Goal: Task Accomplishment & Management: Manage account settings

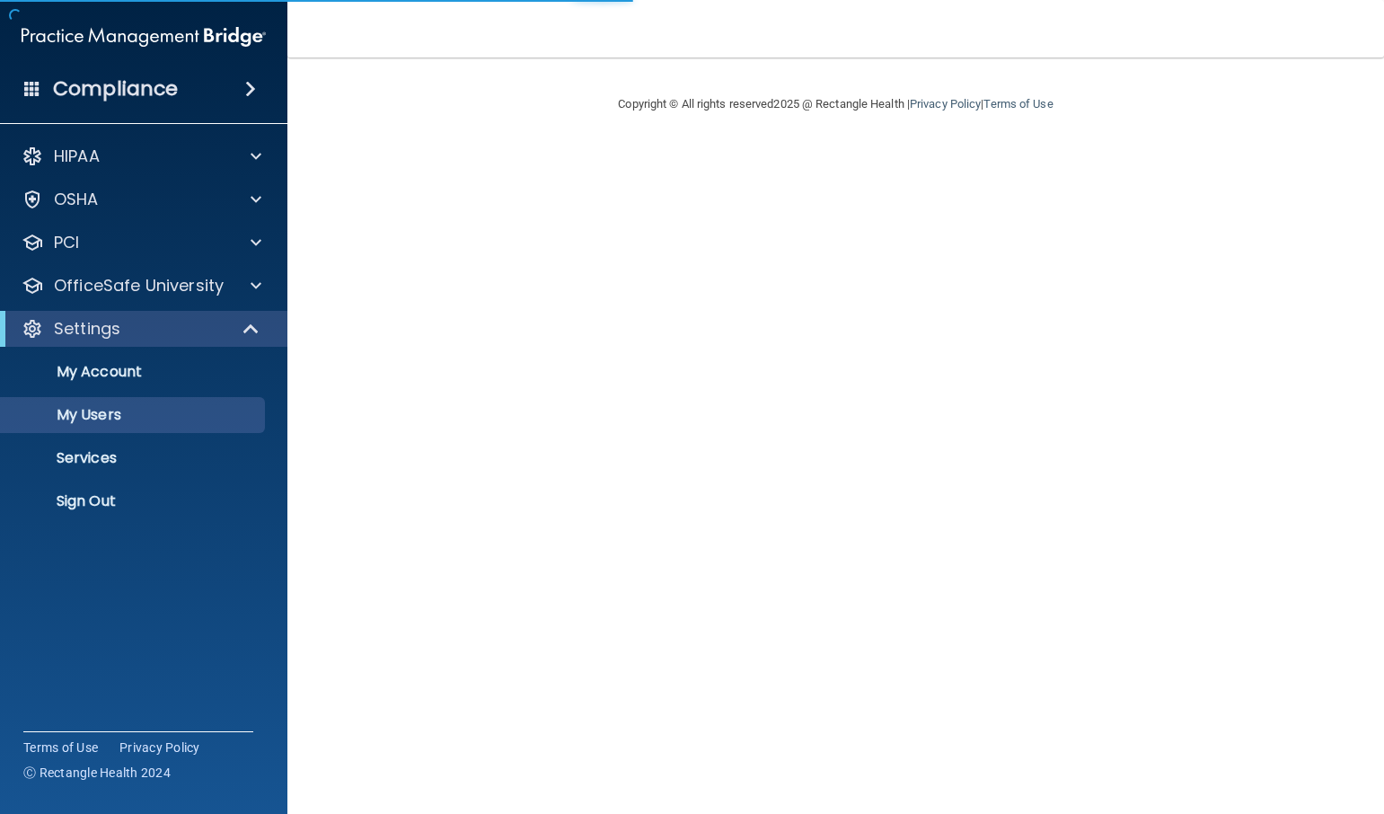
select select "20"
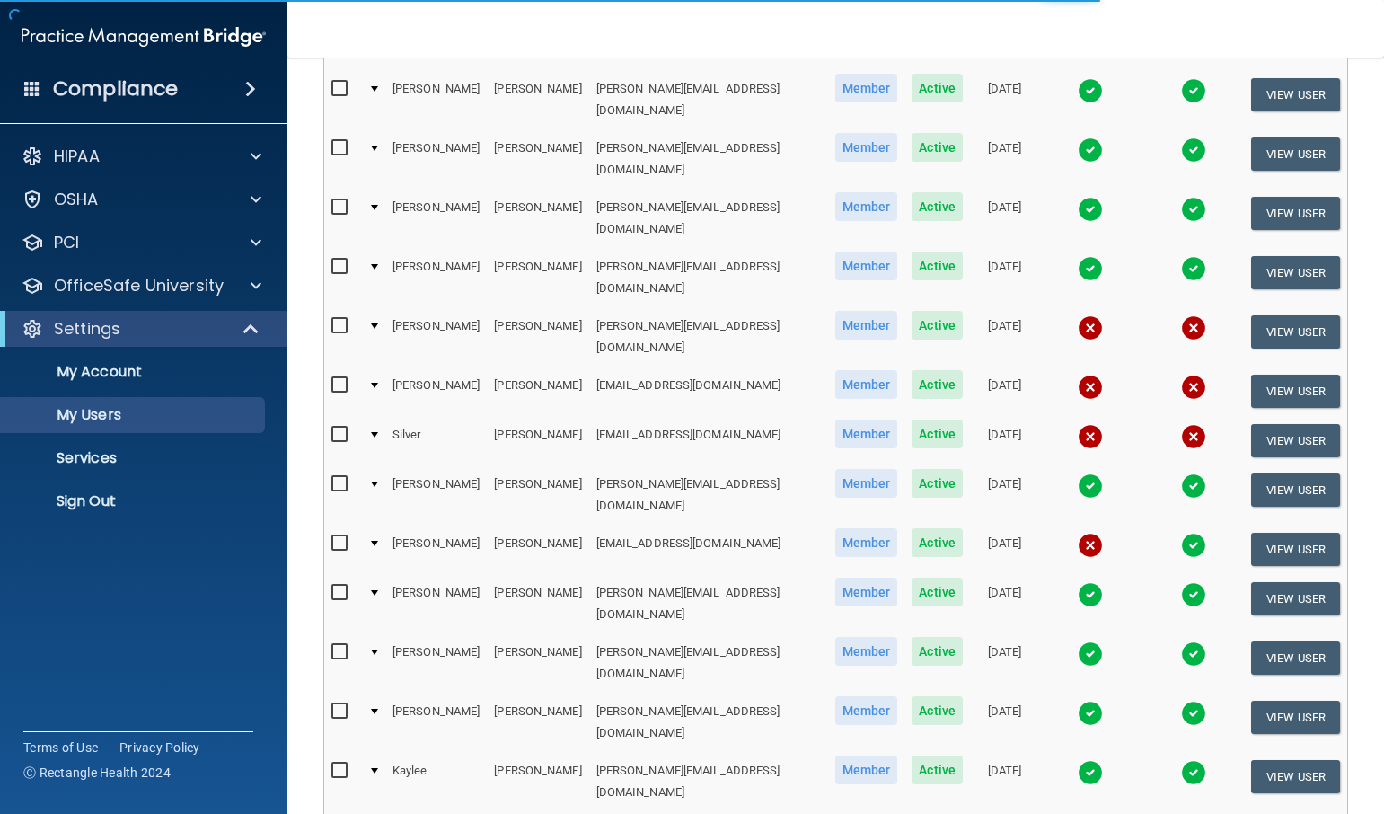
scroll to position [646, 0]
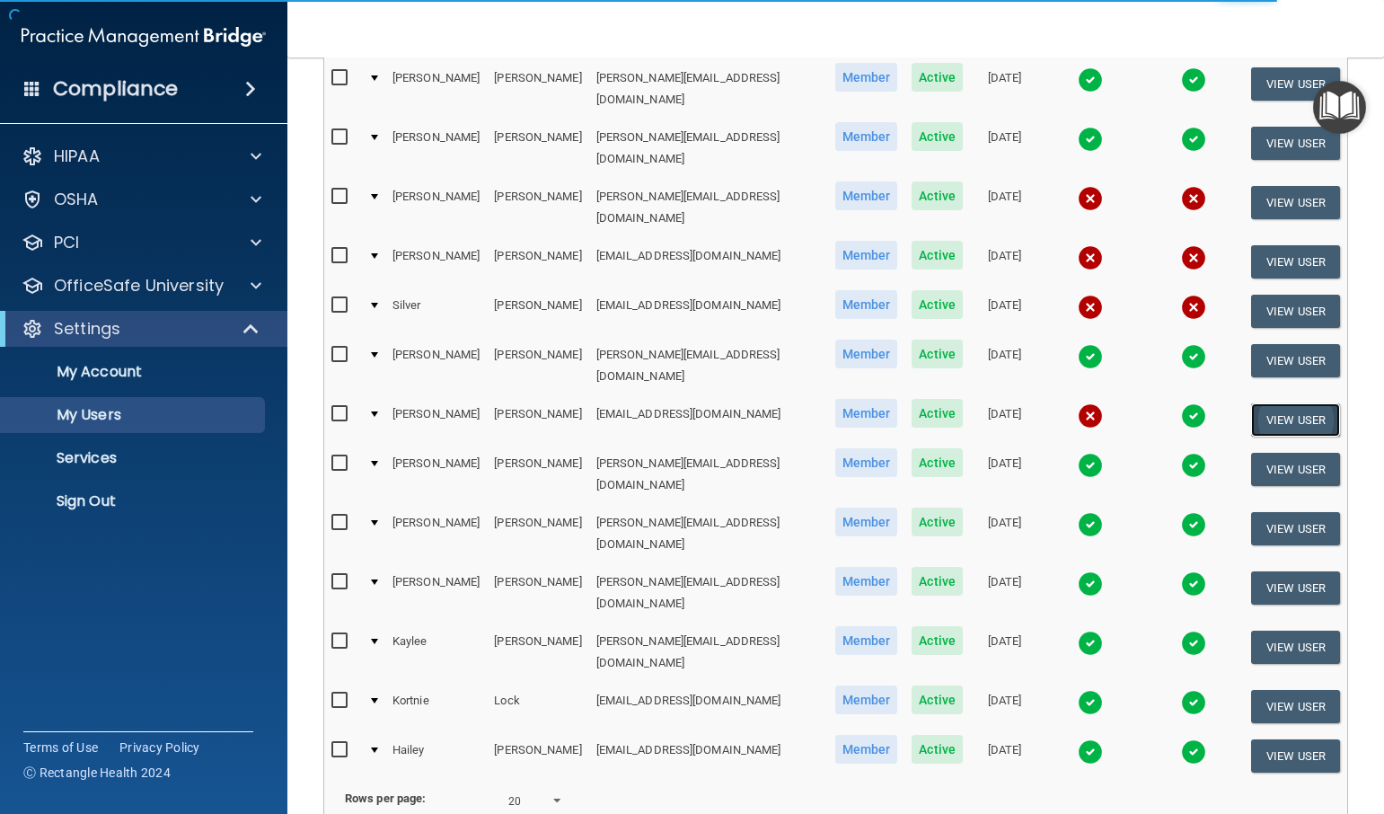
click at [1277, 403] on button "View User" at bounding box center [1295, 419] width 89 height 33
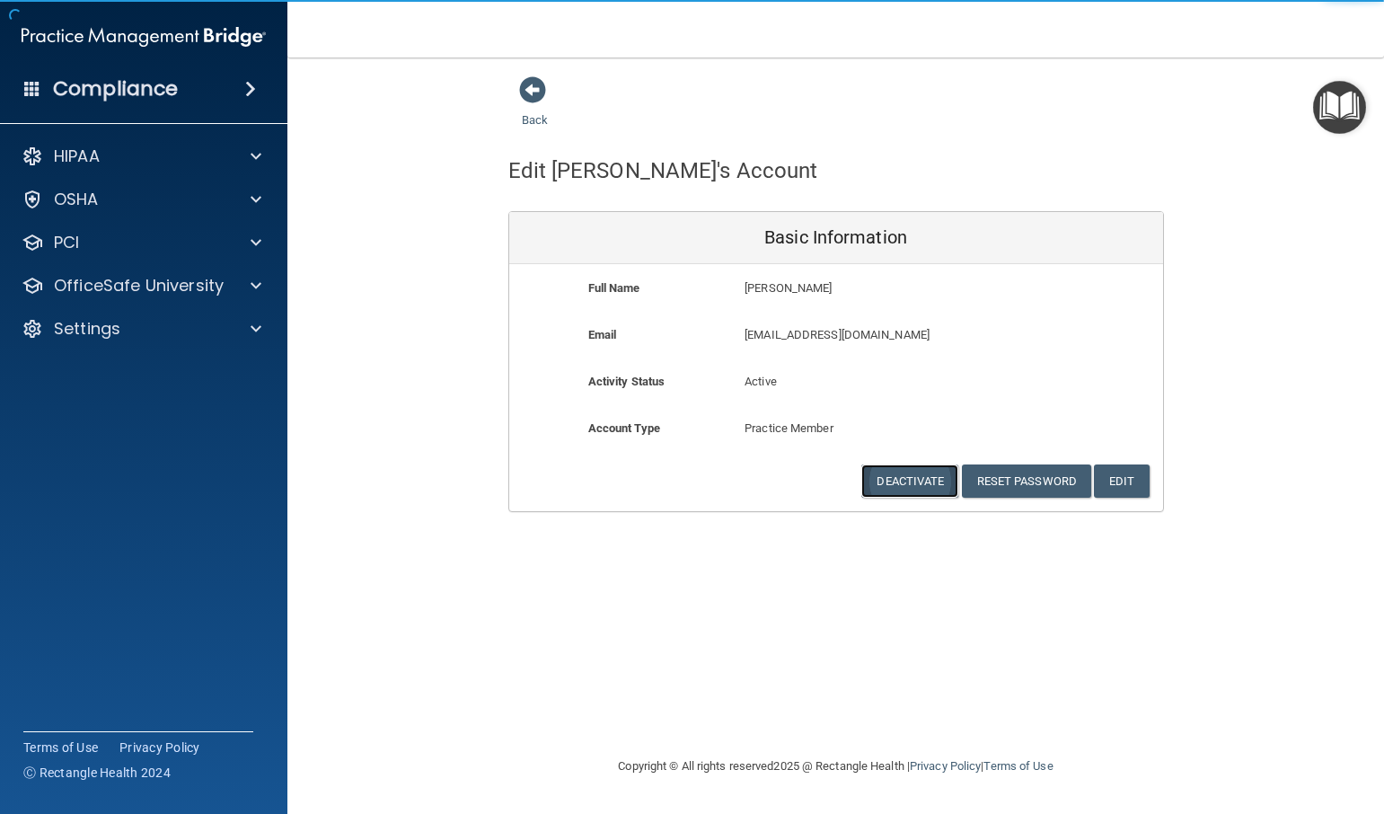
click at [916, 486] on button "Deactivate" at bounding box center [909, 480] width 97 height 33
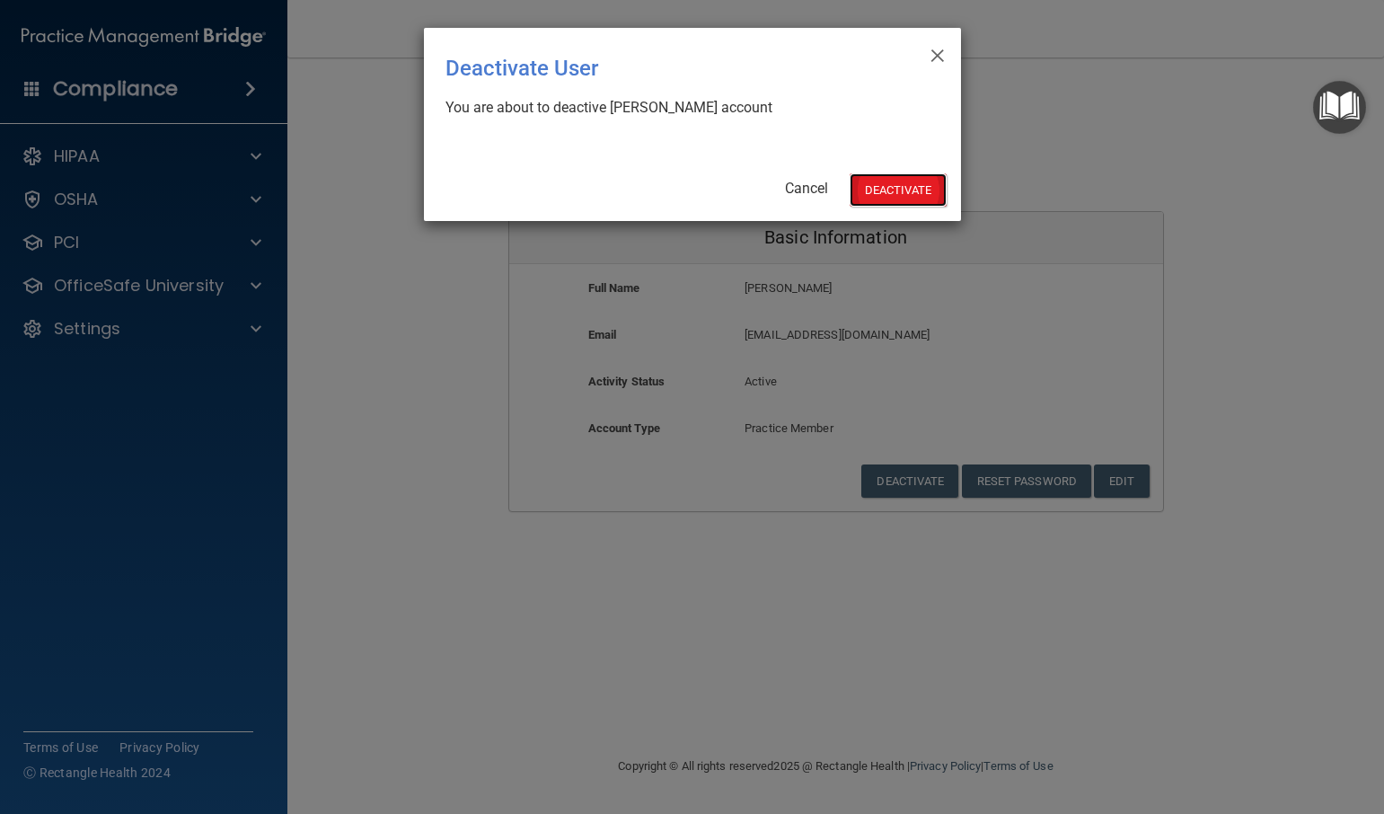
click at [914, 186] on button "Deactivate" at bounding box center [898, 189] width 97 height 33
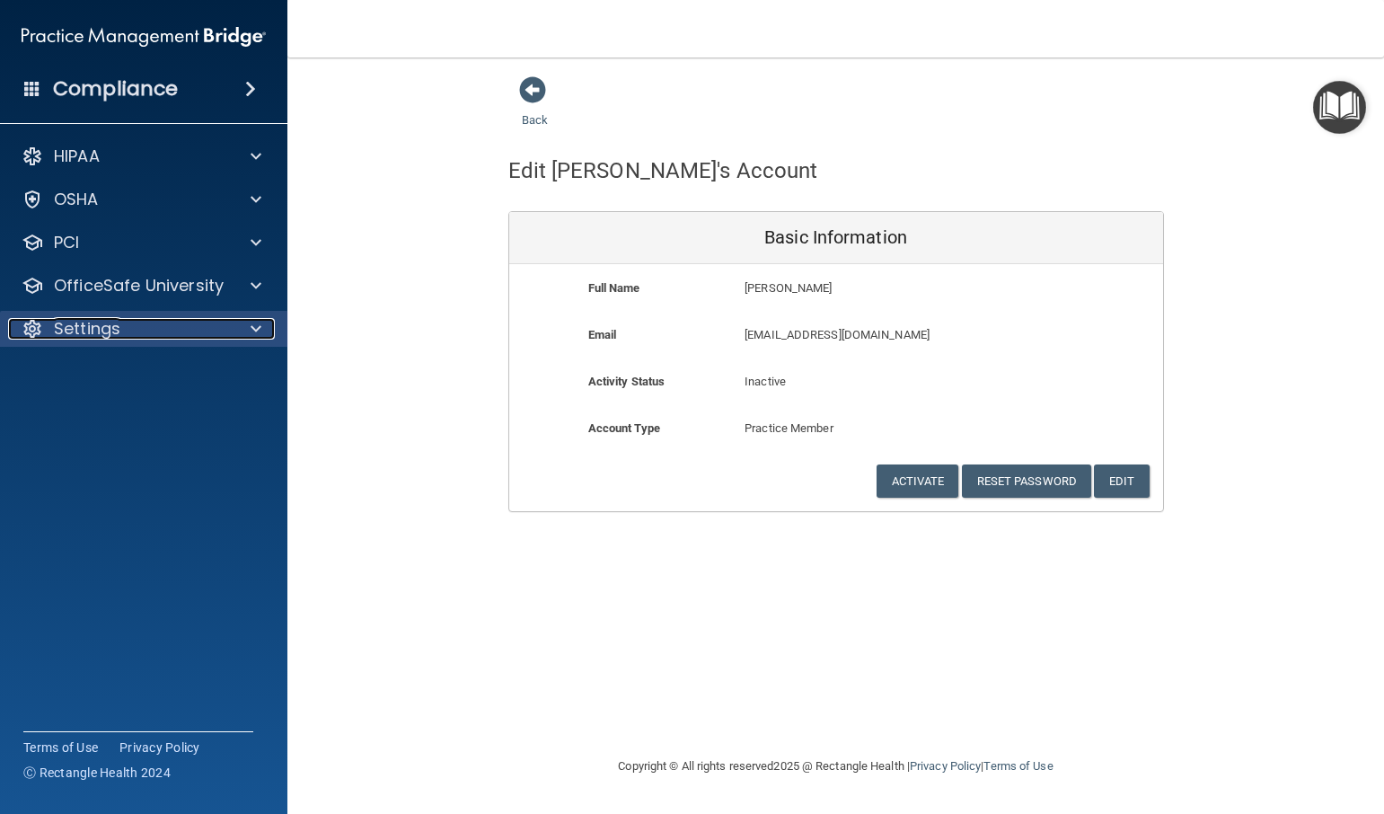
click at [182, 335] on div "Settings" at bounding box center [119, 329] width 223 height 22
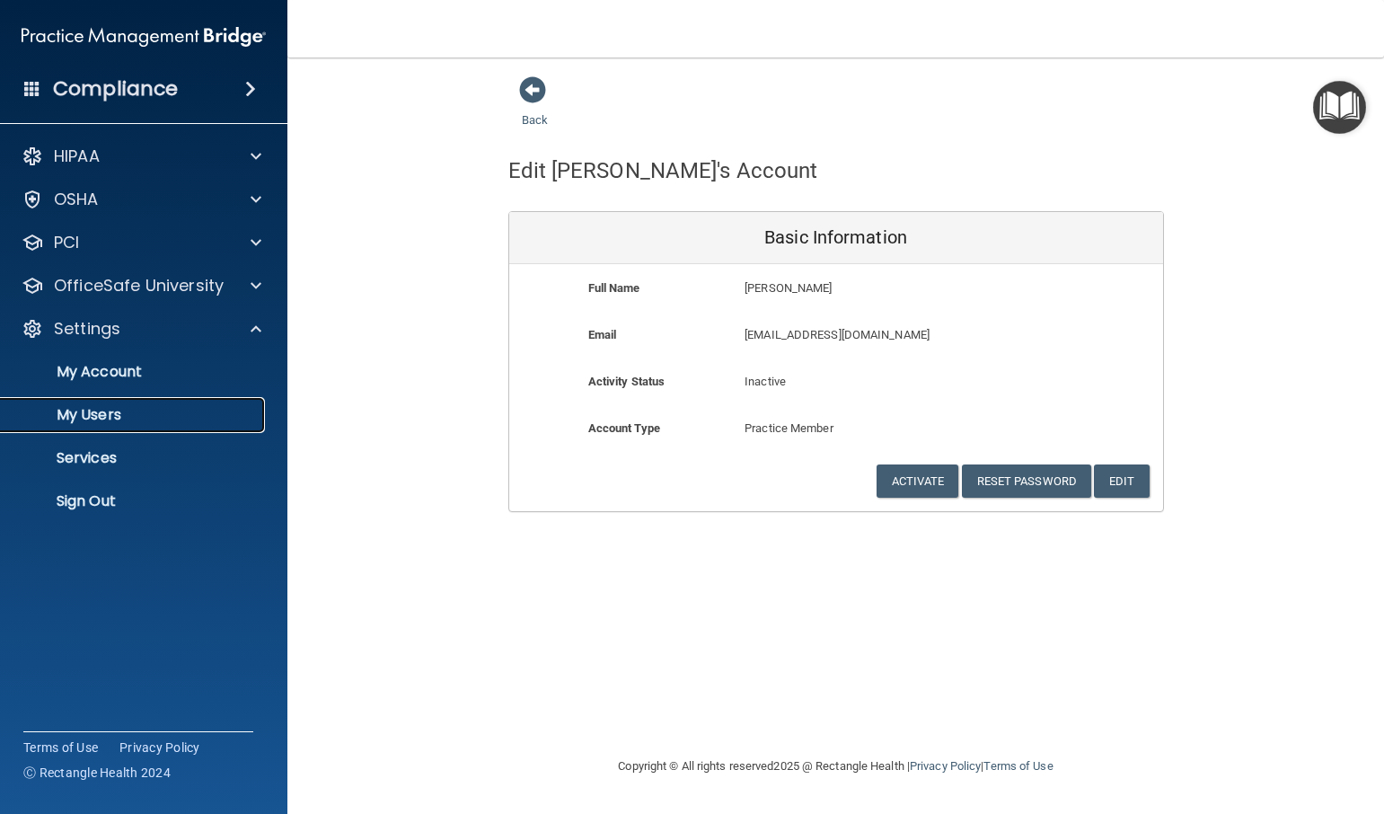
click at [126, 414] on p "My Users" at bounding box center [134, 415] width 245 height 18
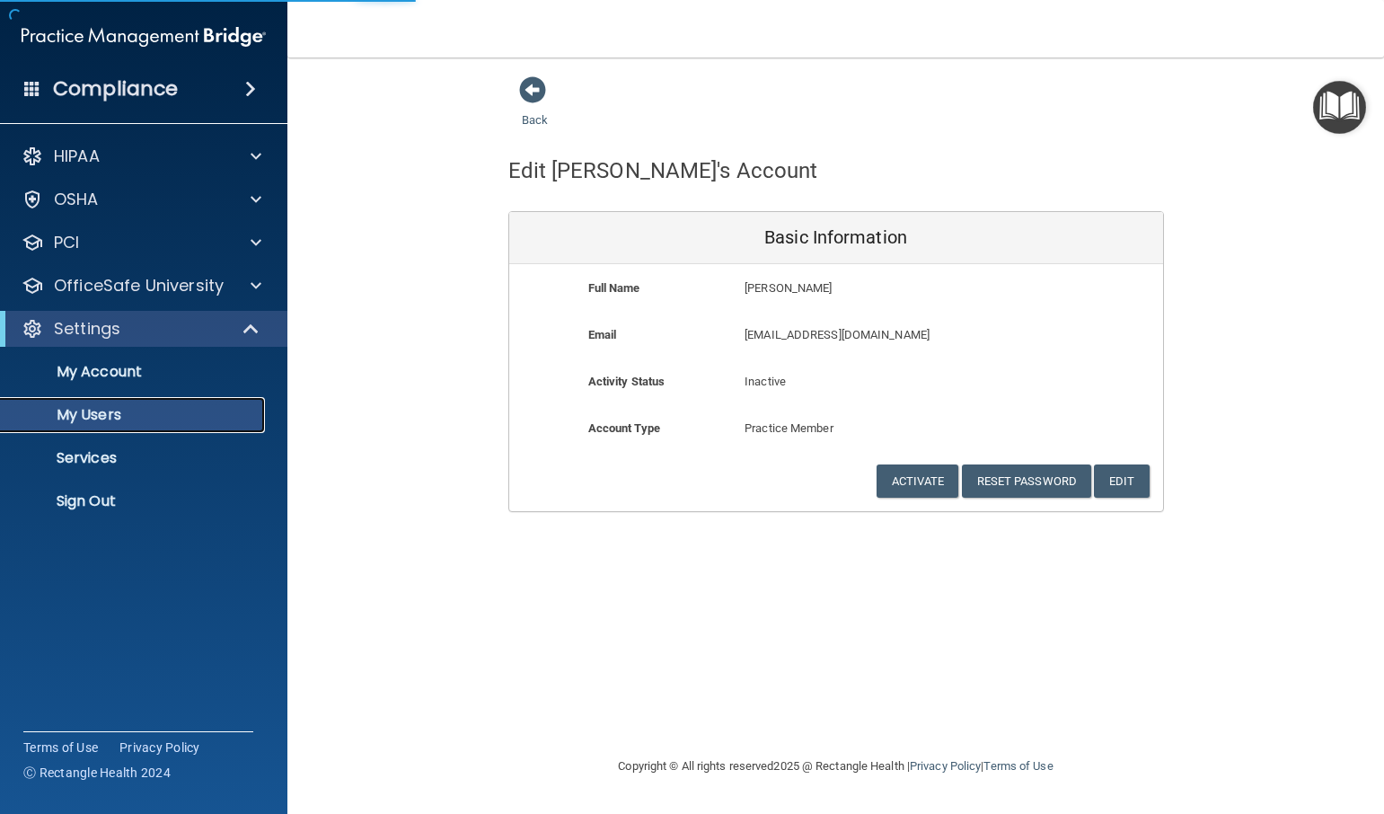
select select "20"
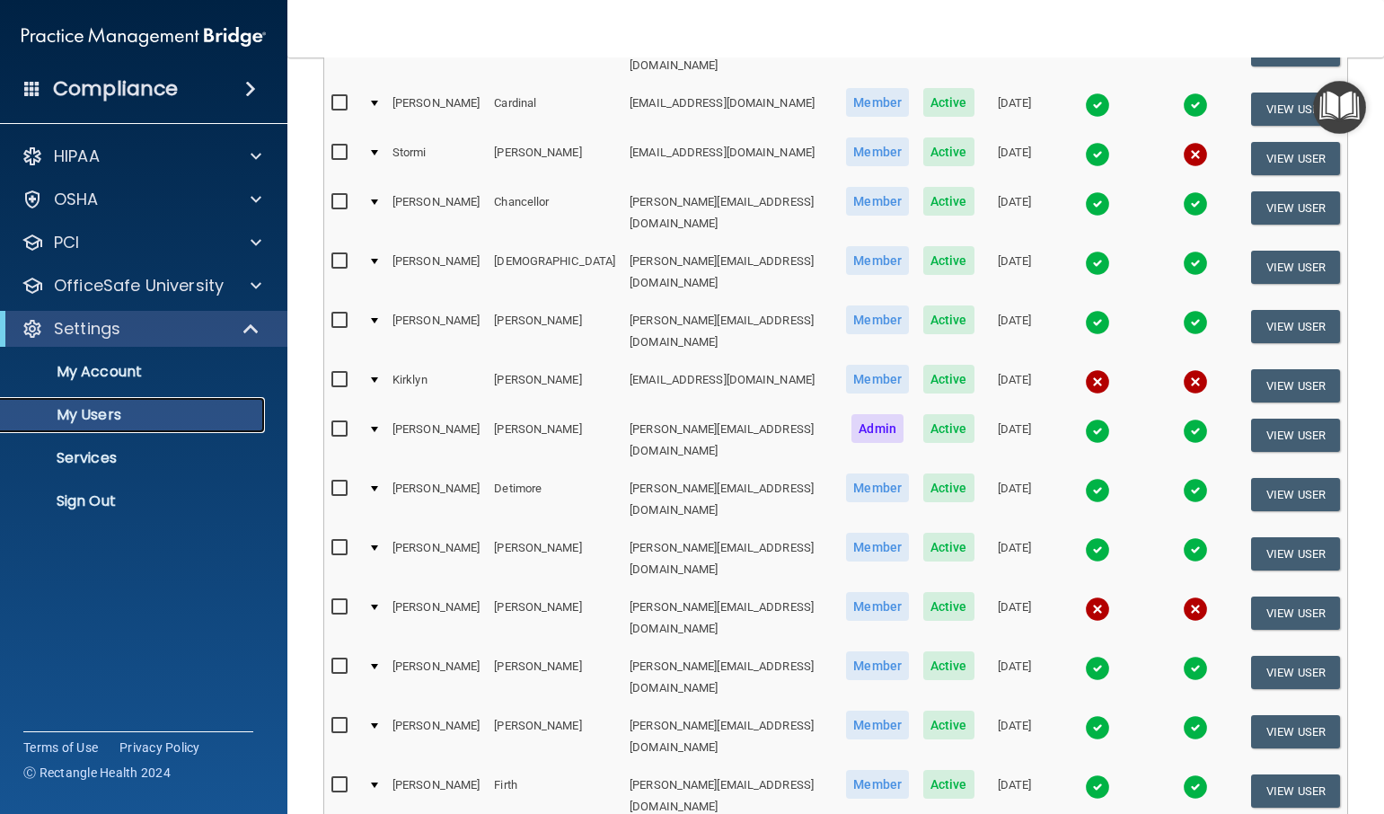
scroll to position [646, 0]
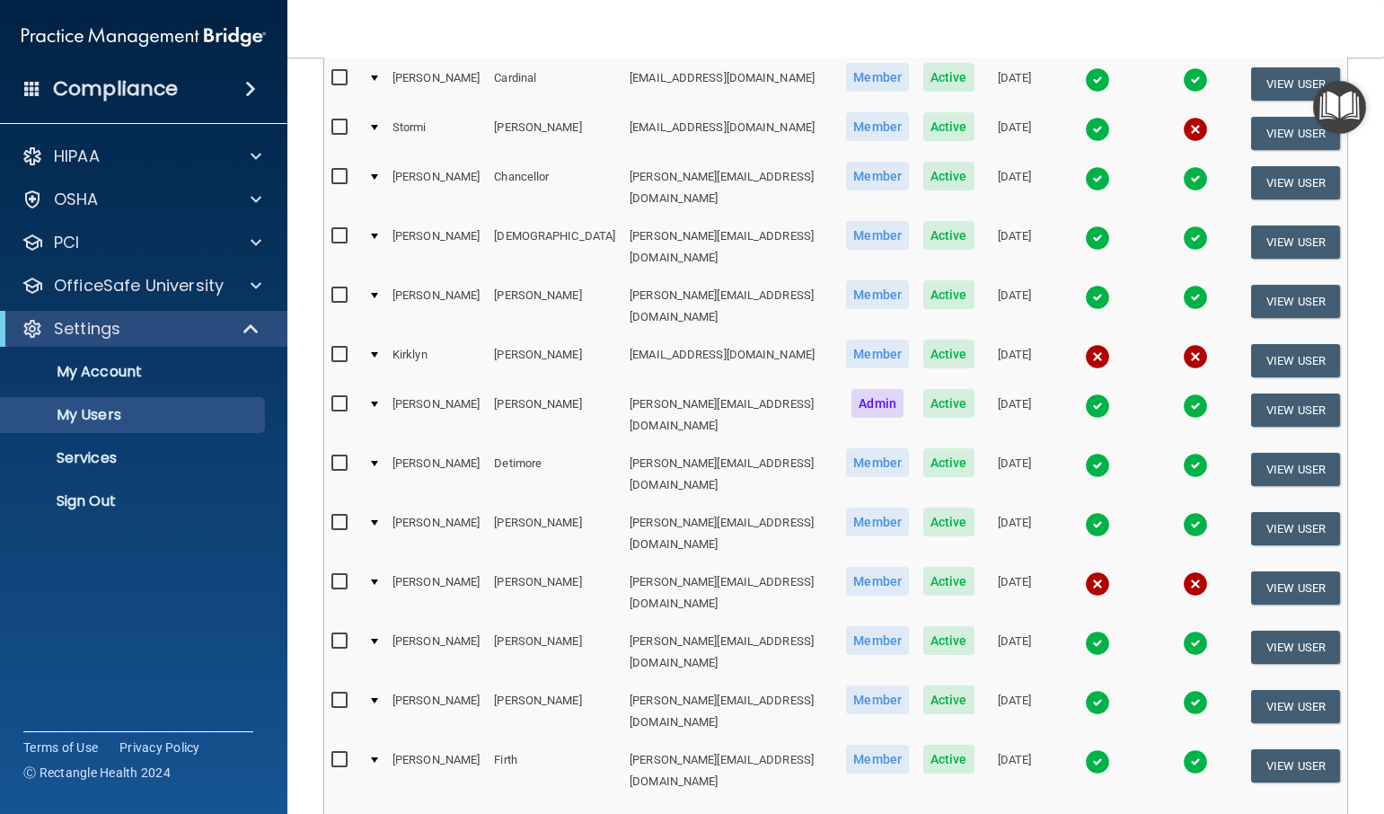
select select "20"
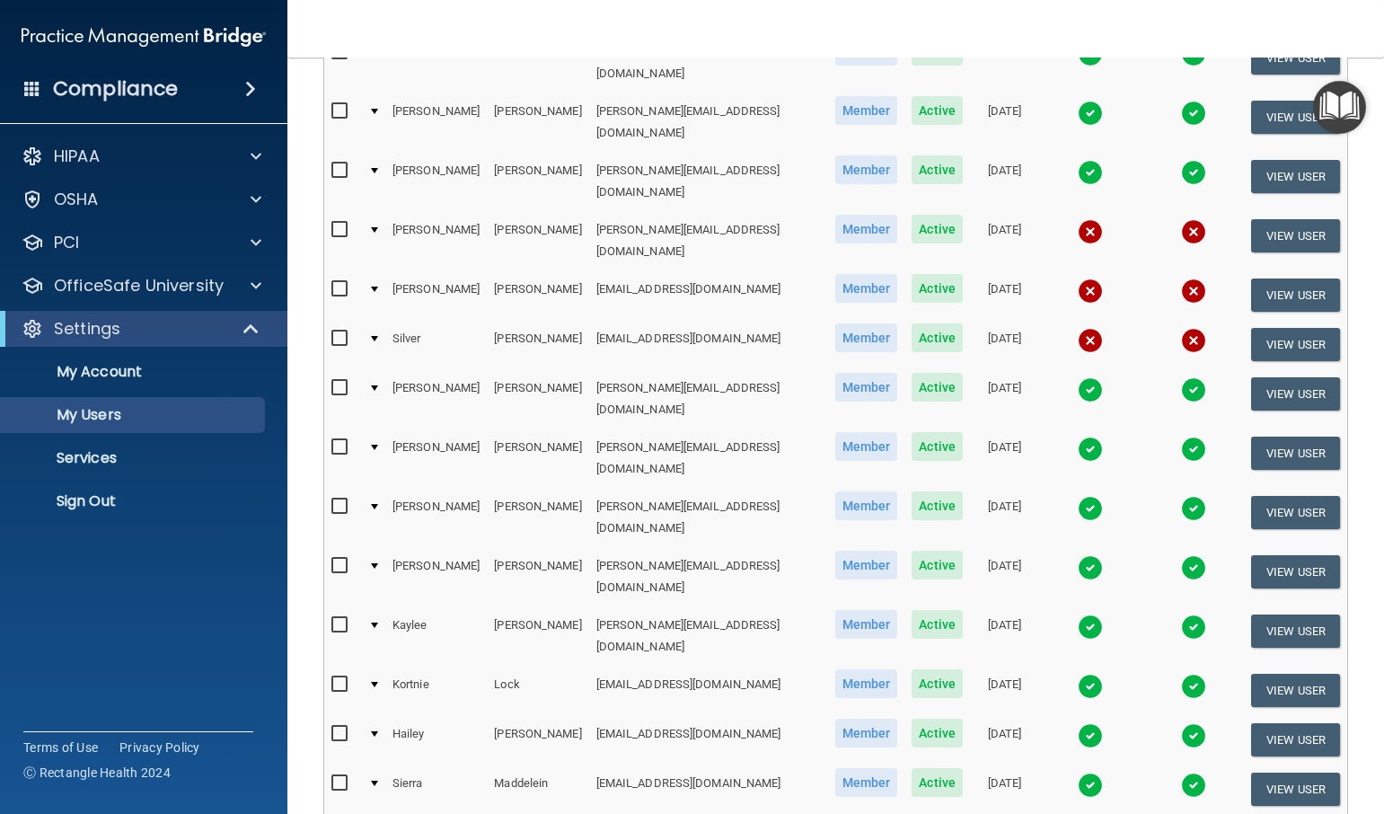
scroll to position [646, 0]
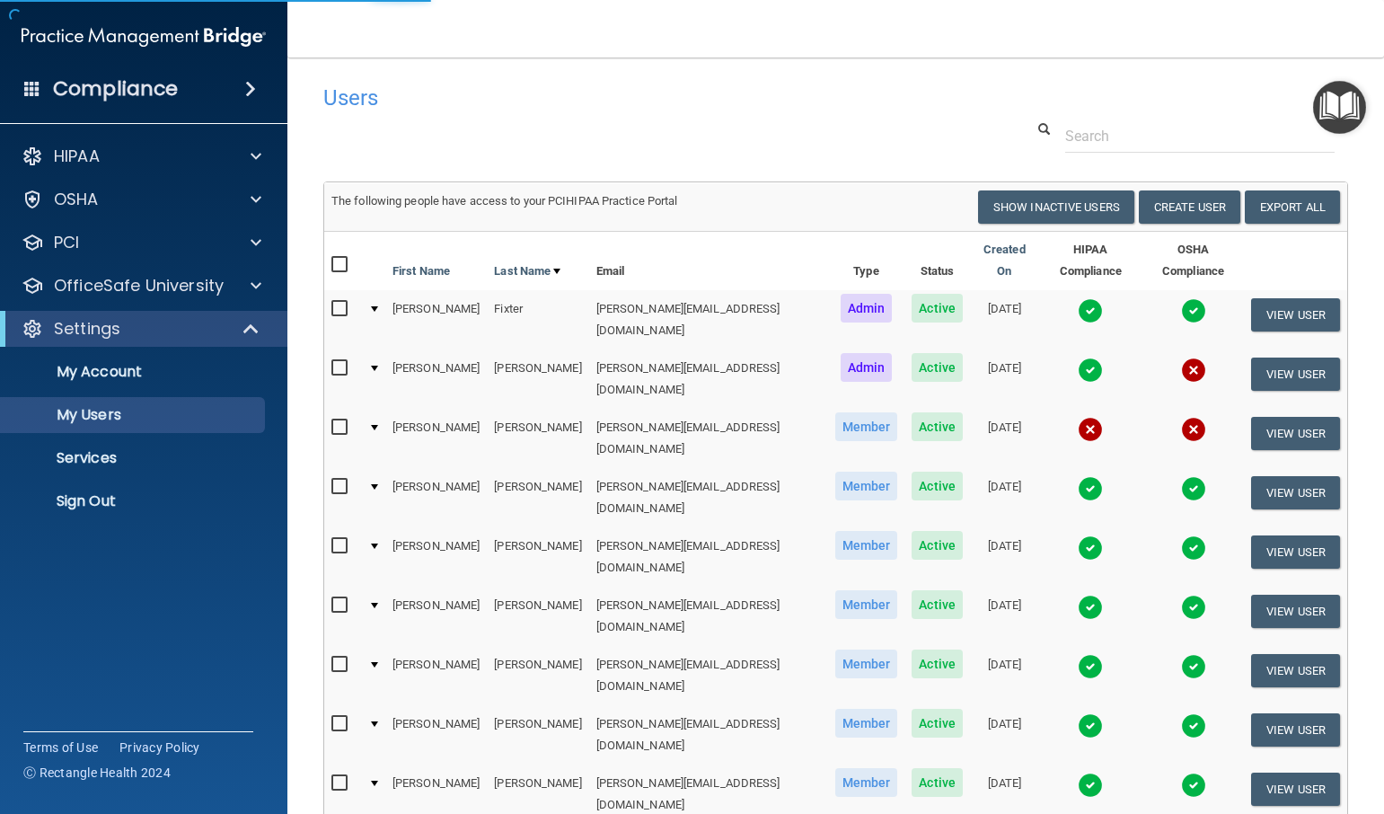
select select "20"
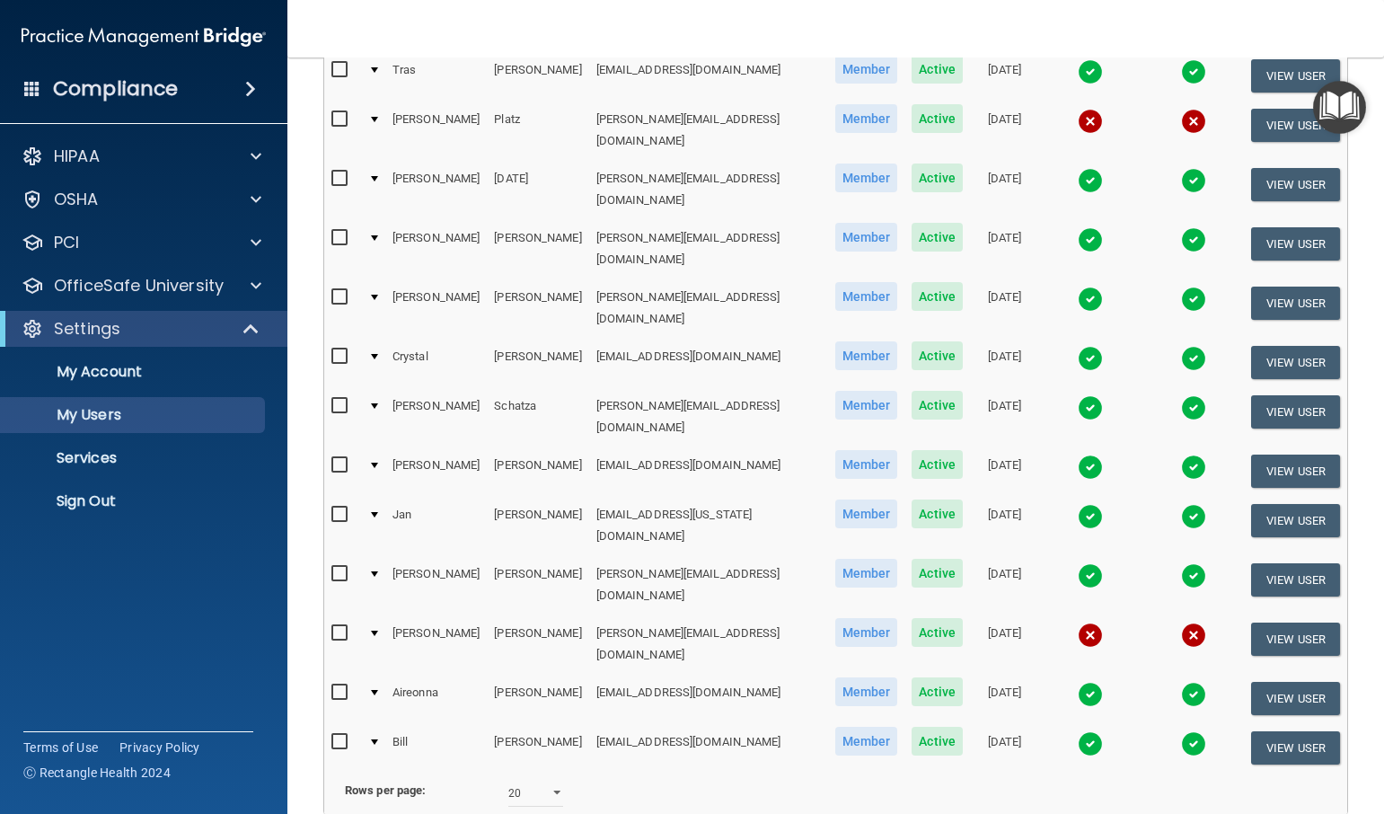
scroll to position [646, 0]
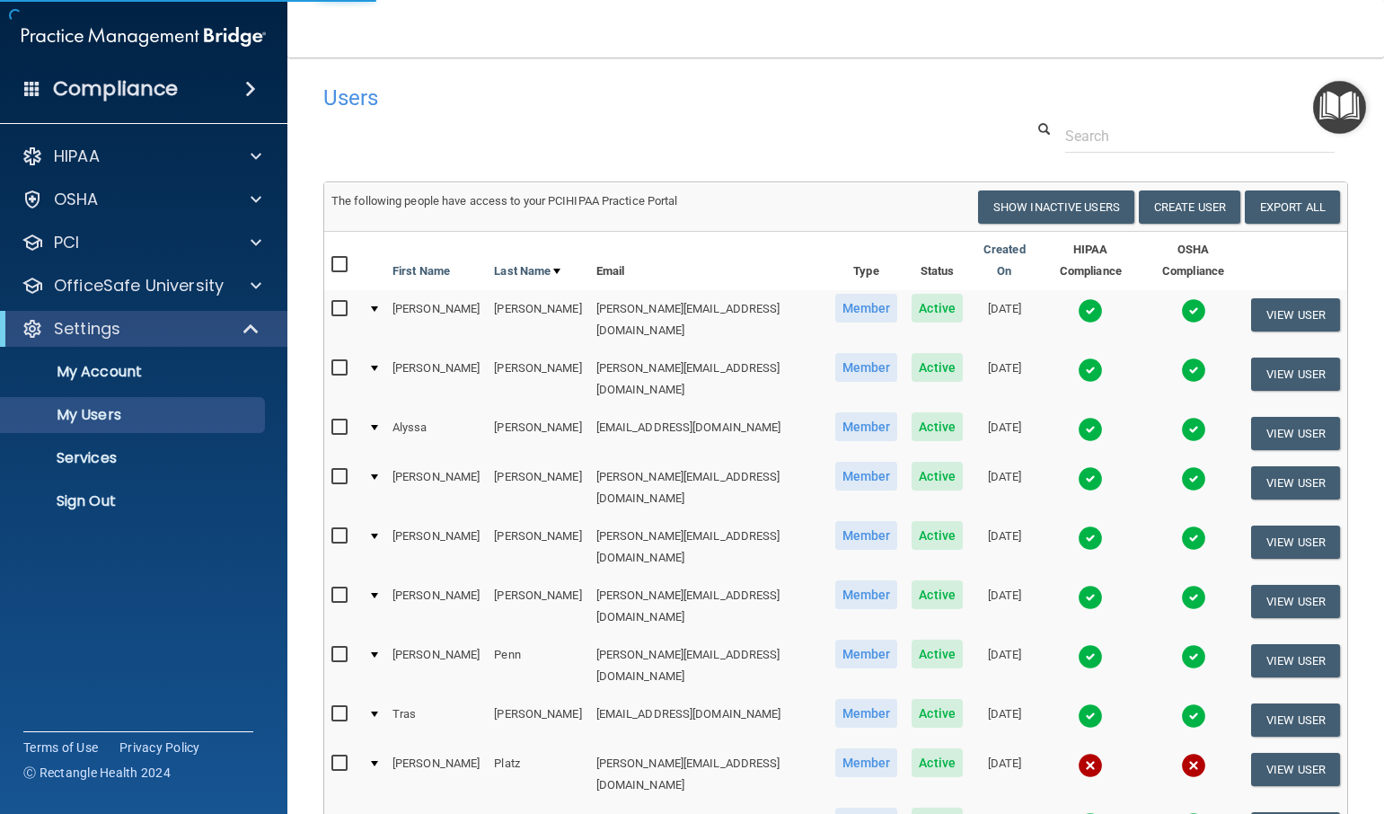
select select "20"
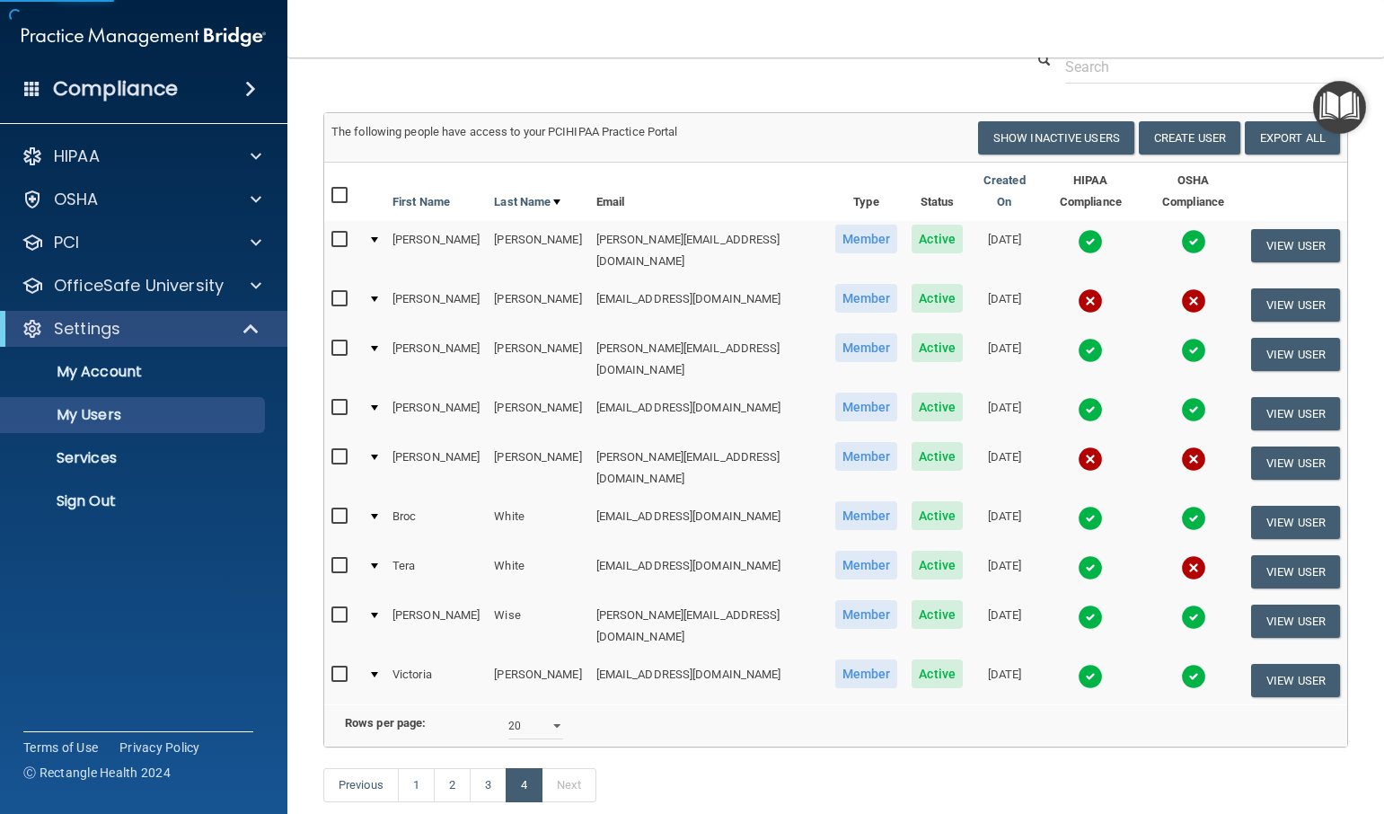
scroll to position [102, 0]
